Goal: Task Accomplishment & Management: Manage account settings

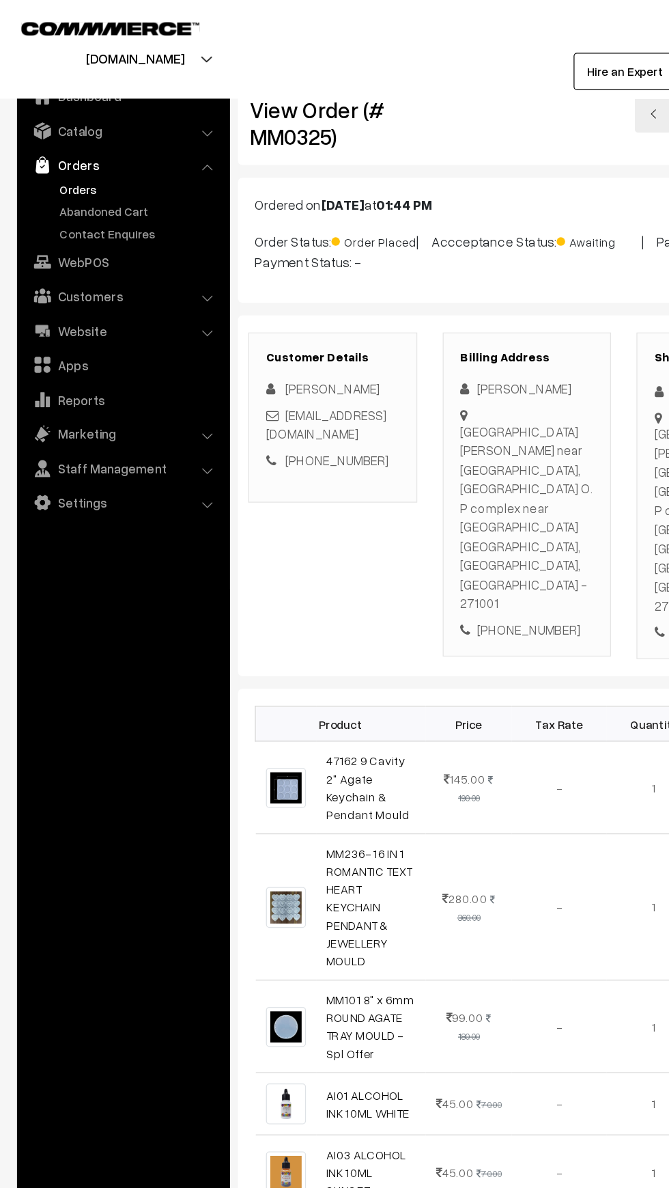
click at [49, 152] on link "Orders" at bounding box center [111, 152] width 135 height 14
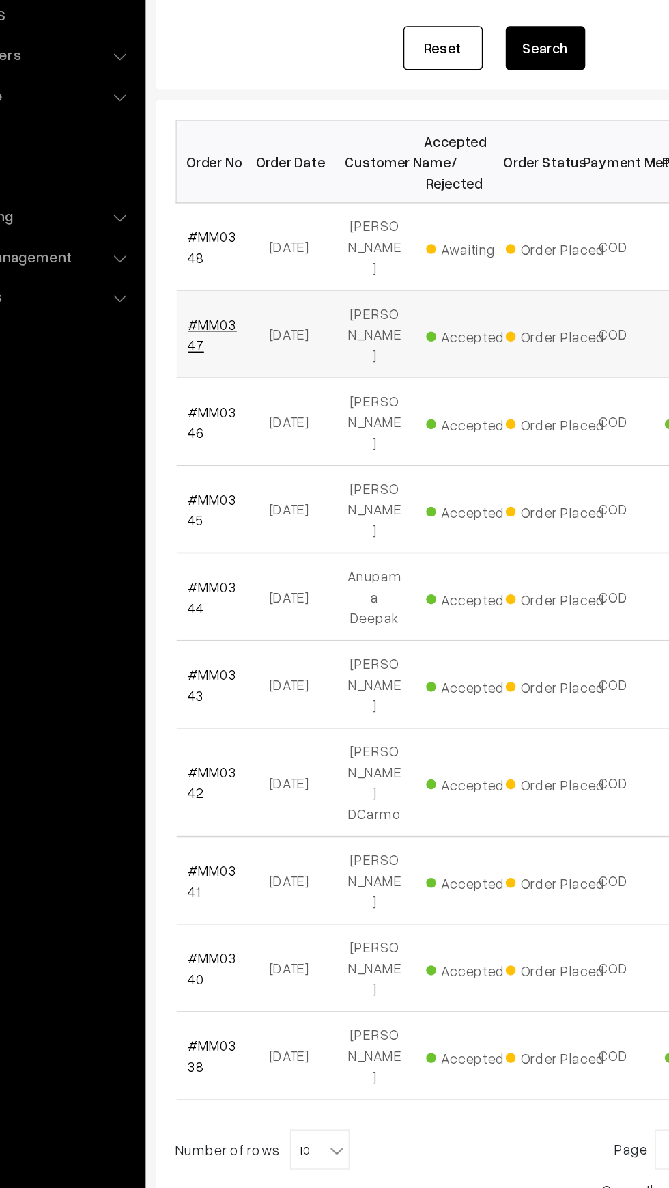
click at [229, 418] on link "#MM0347" at bounding box center [230, 430] width 33 height 26
click at [217, 363] on link "#MM0348" at bounding box center [230, 370] width 33 height 26
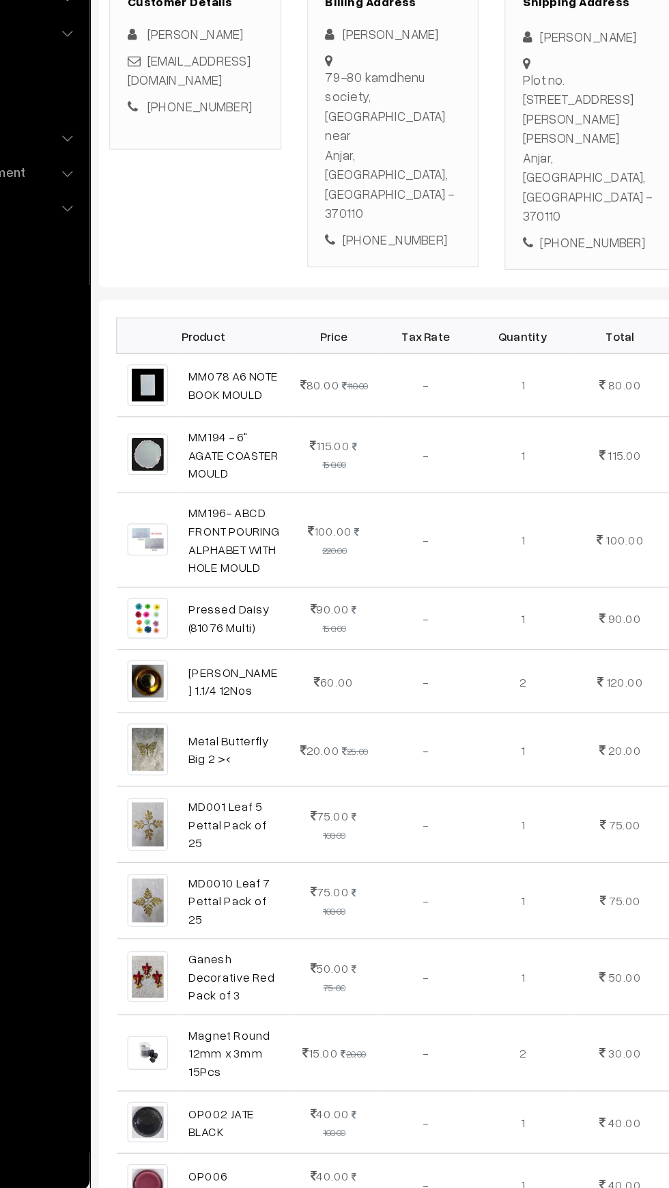
scroll to position [66, 0]
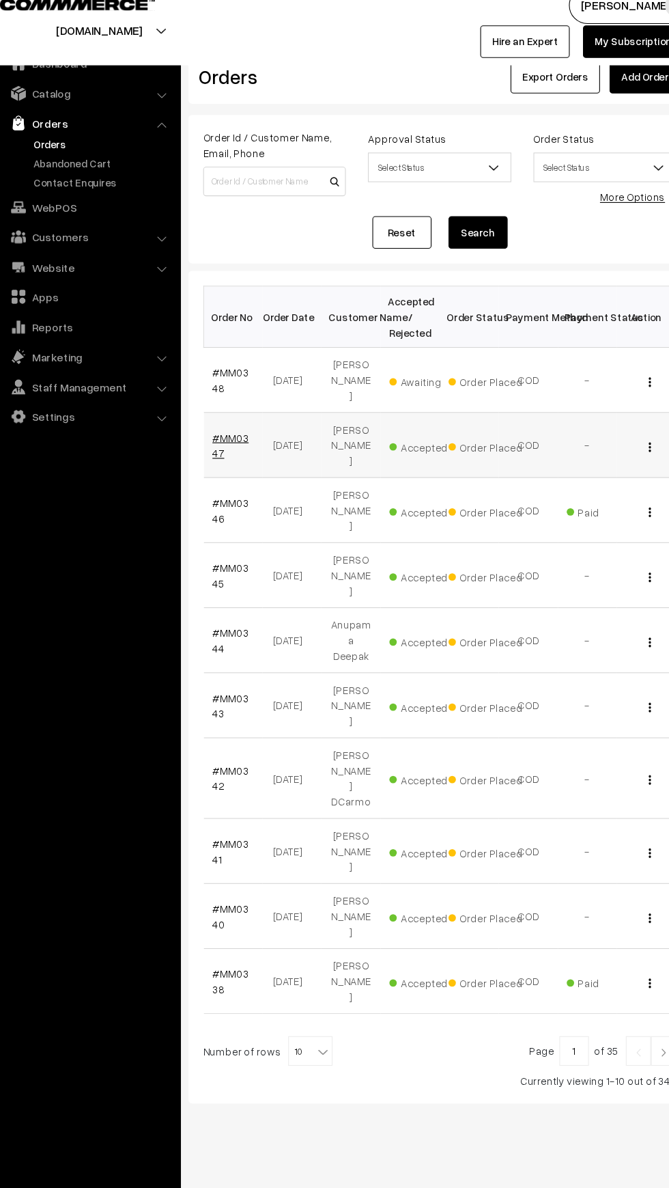
click at [216, 430] on link "#MM0347" at bounding box center [230, 430] width 33 height 26
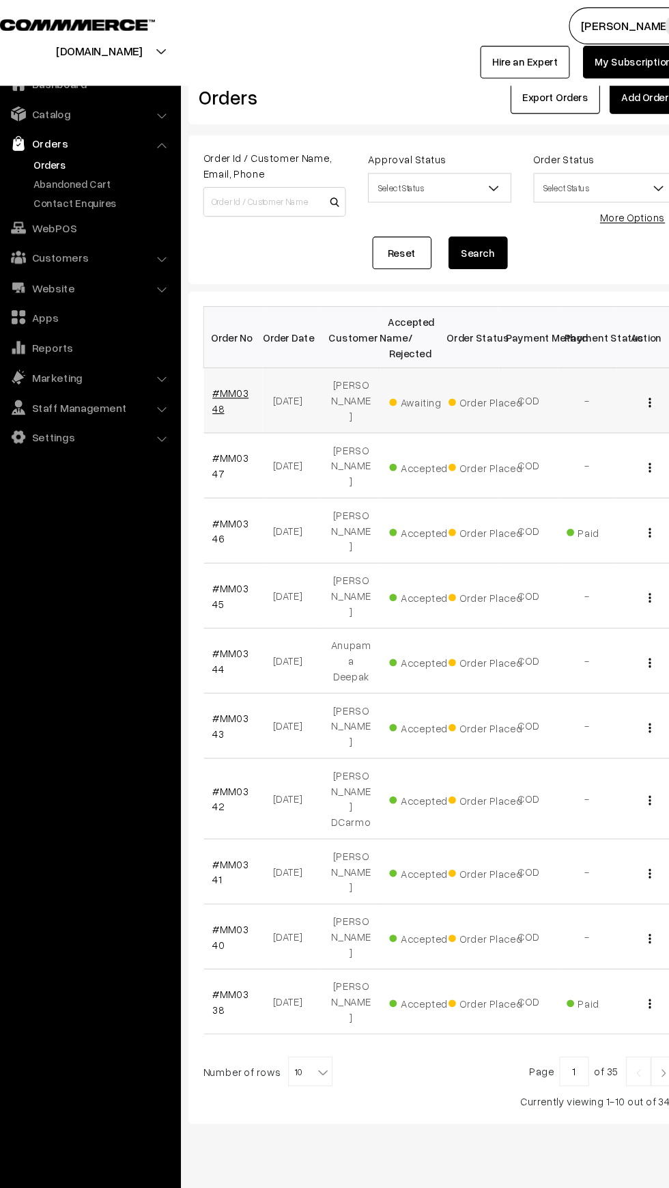
click at [227, 363] on link "#MM0348" at bounding box center [230, 370] width 33 height 26
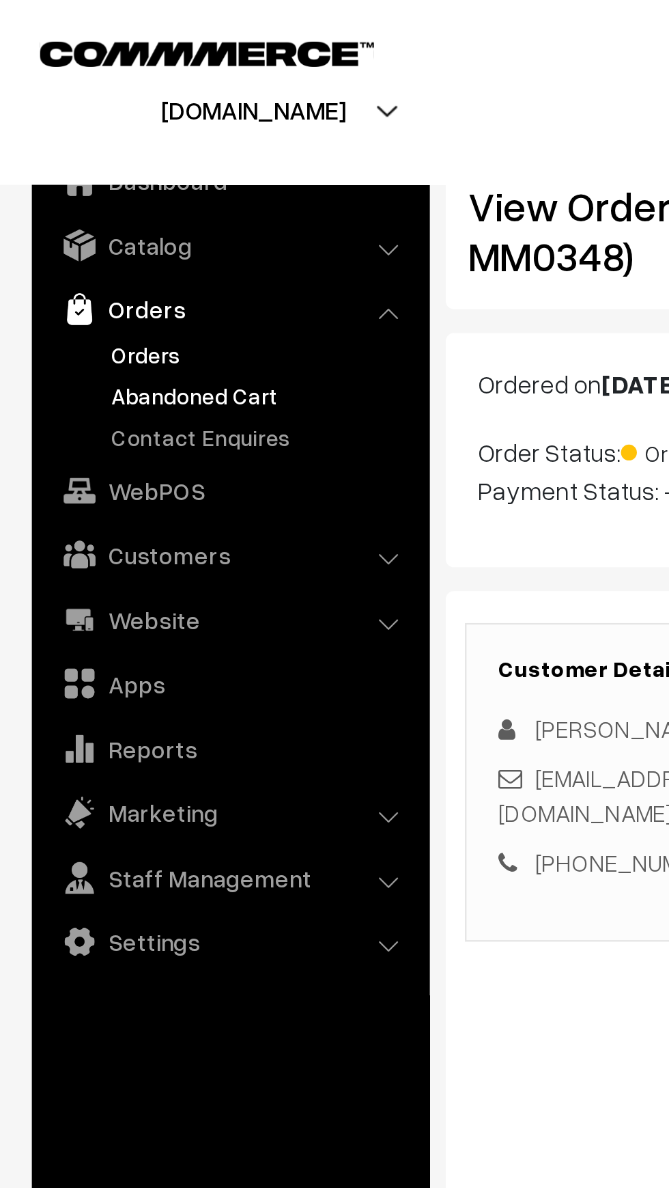
click at [62, 173] on link "Abandoned Cart" at bounding box center [111, 170] width 135 height 14
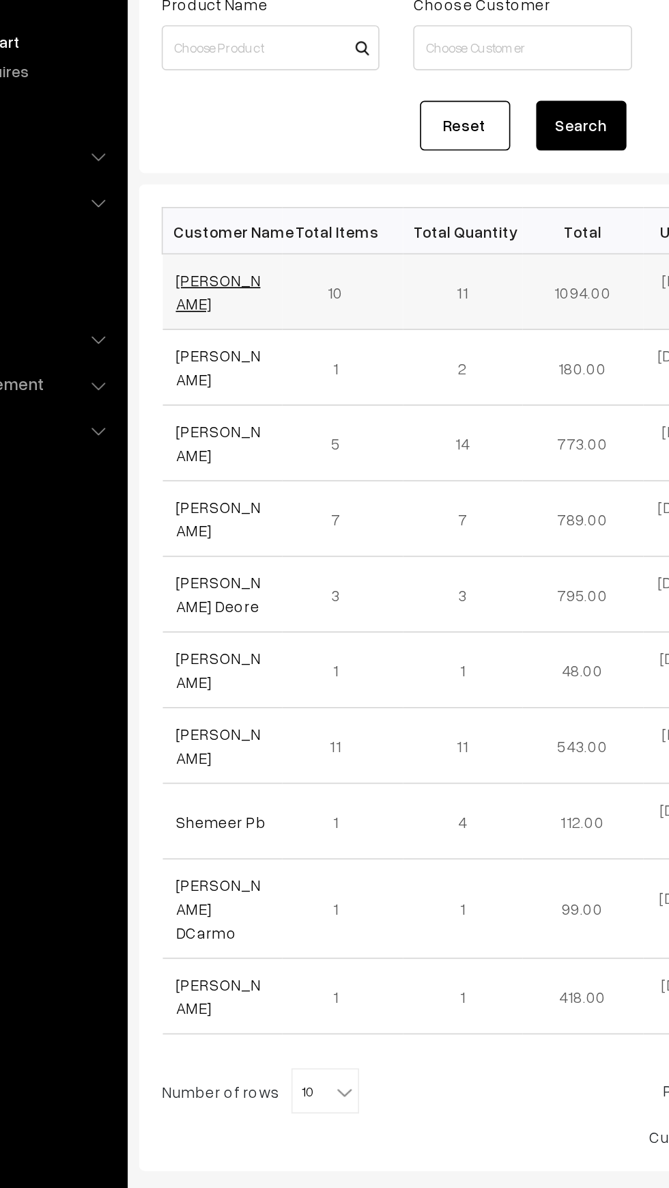
click at [215, 326] on link "Harprit Kaur" at bounding box center [239, 321] width 51 height 26
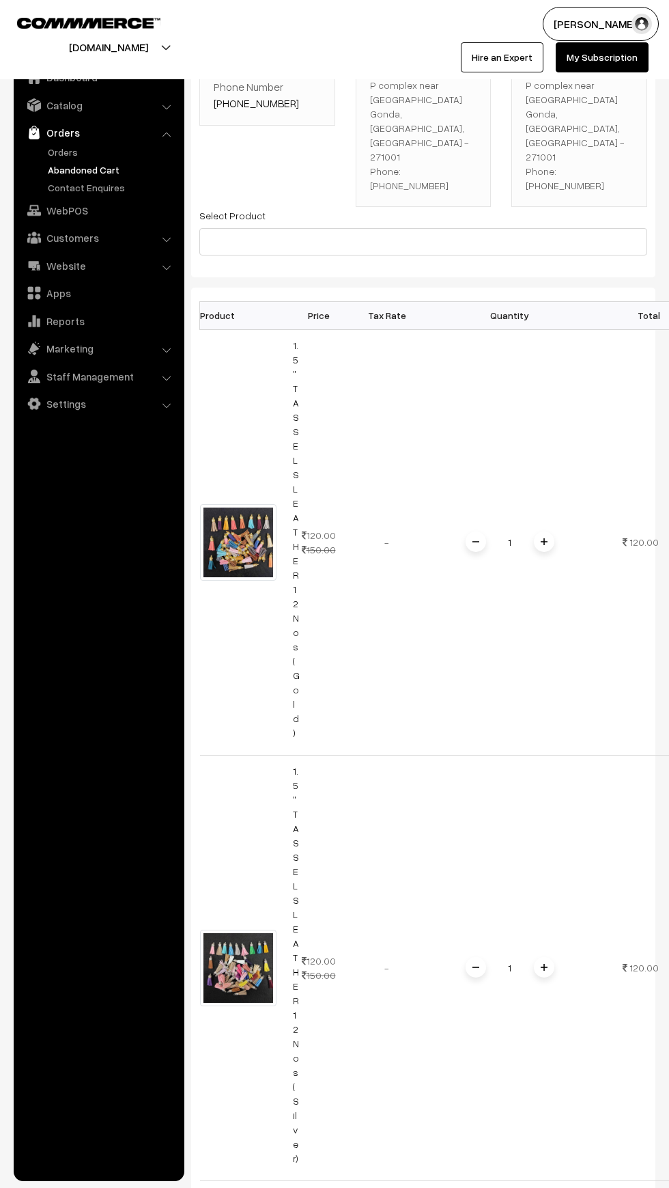
scroll to position [853, 0]
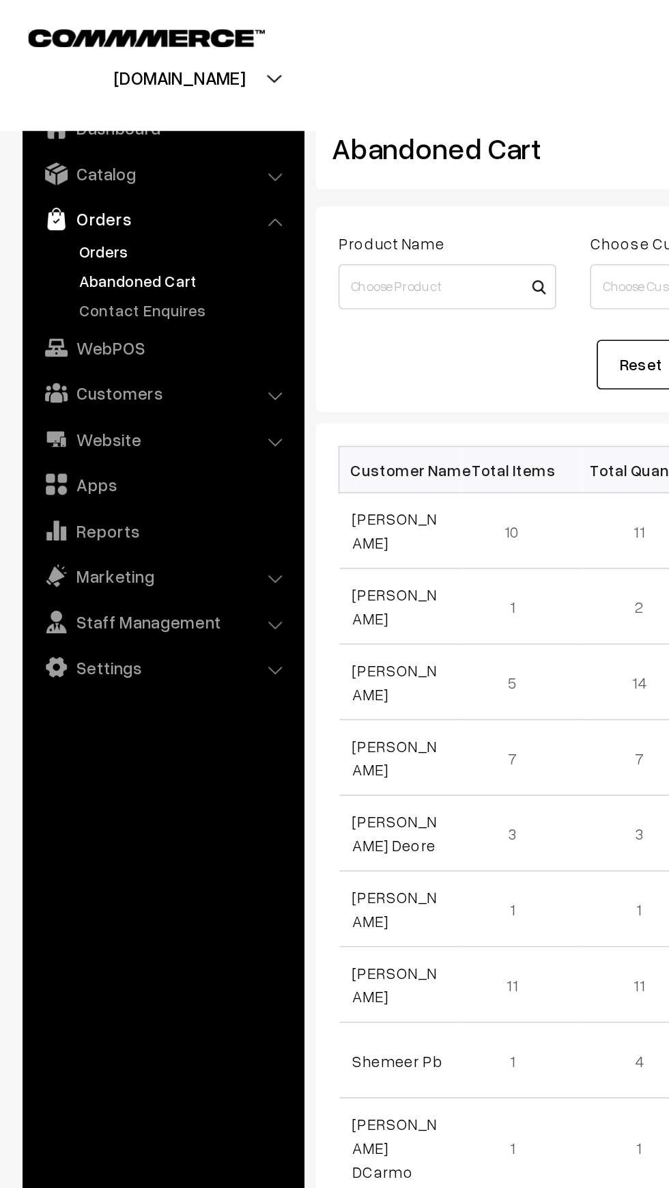
click at [48, 158] on link "Orders" at bounding box center [111, 152] width 135 height 14
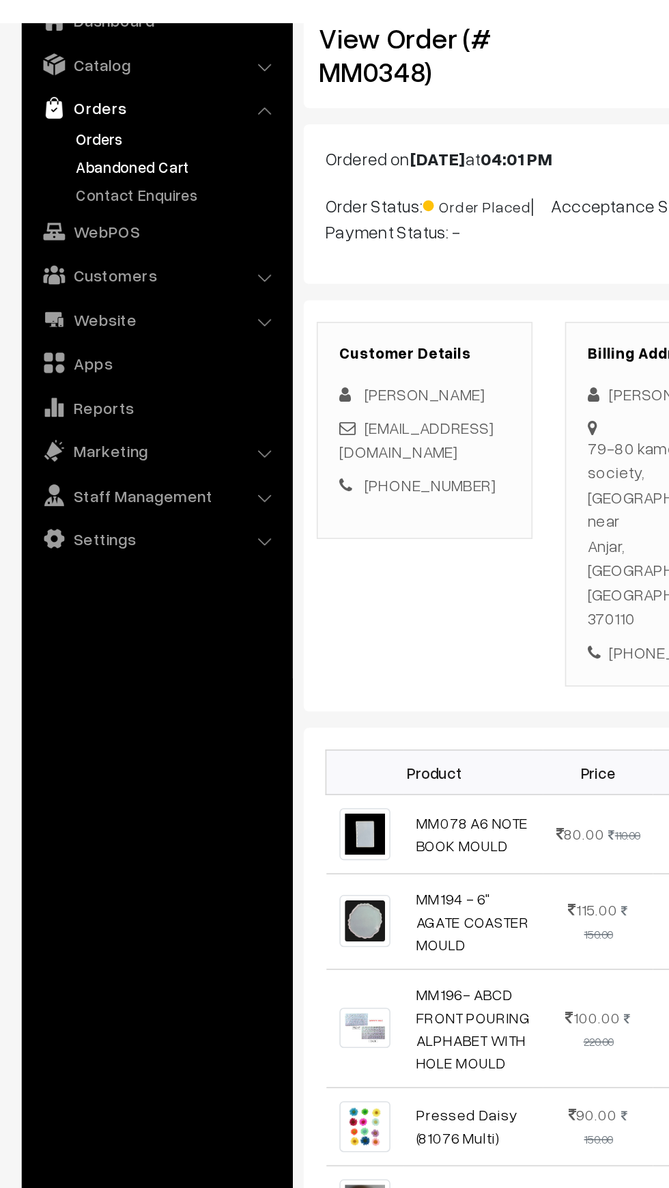
click at [47, 163] on link "Abandoned Cart" at bounding box center [111, 170] width 135 height 14
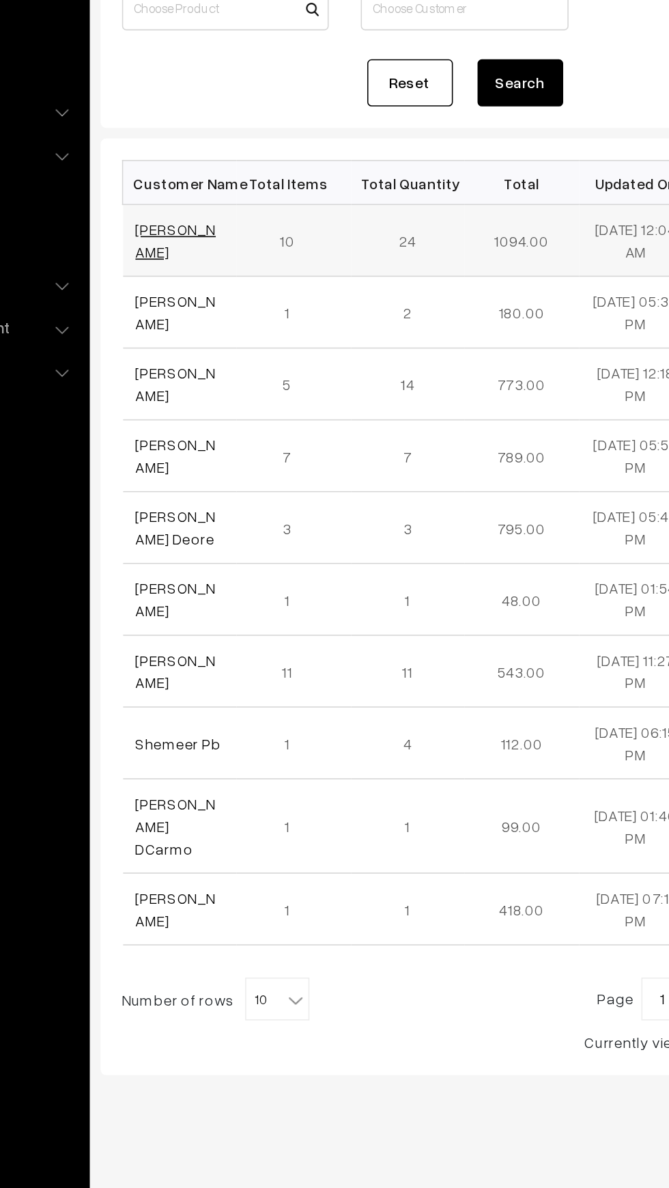
click at [219, 322] on link "Harprit Kaur" at bounding box center [239, 321] width 51 height 26
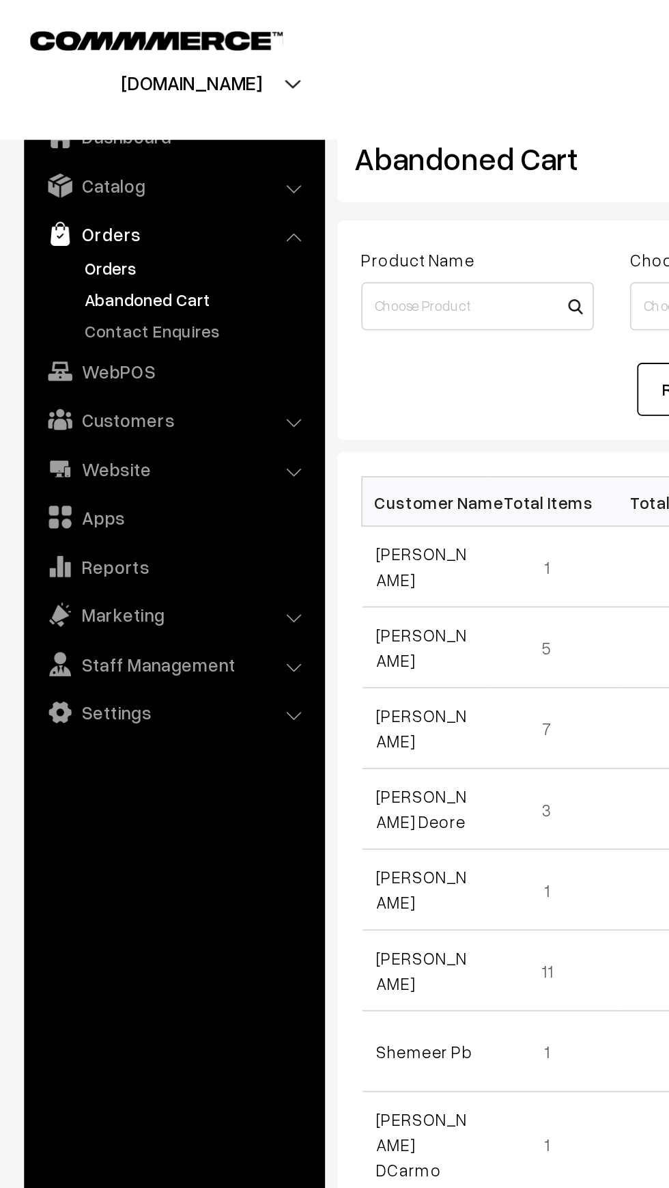
click at [48, 153] on link "Orders" at bounding box center [111, 152] width 135 height 14
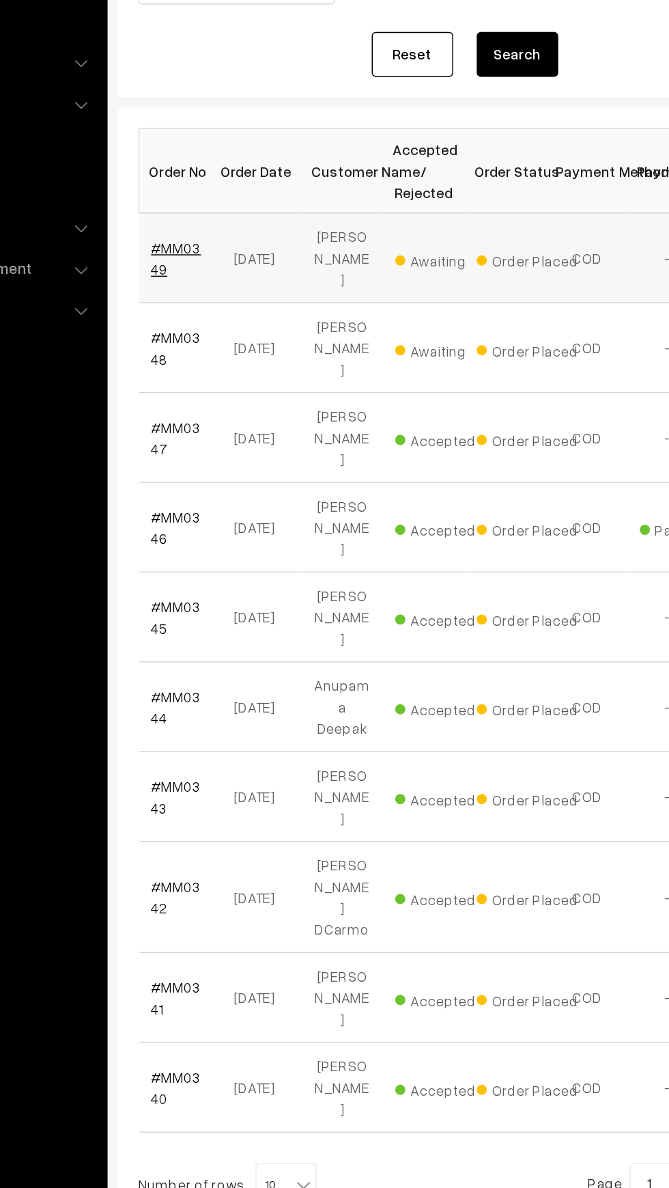
click at [227, 357] on link "#MM0349" at bounding box center [230, 370] width 33 height 26
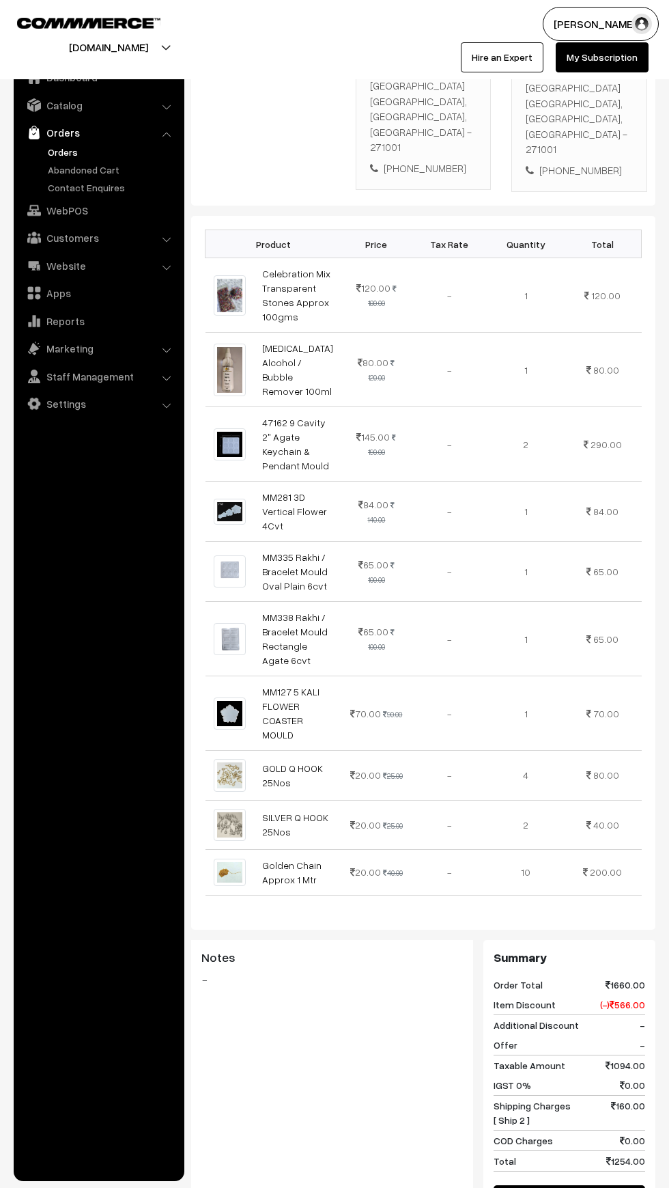
scroll to position [337, 0]
